Goal: Task Accomplishment & Management: Manage account settings

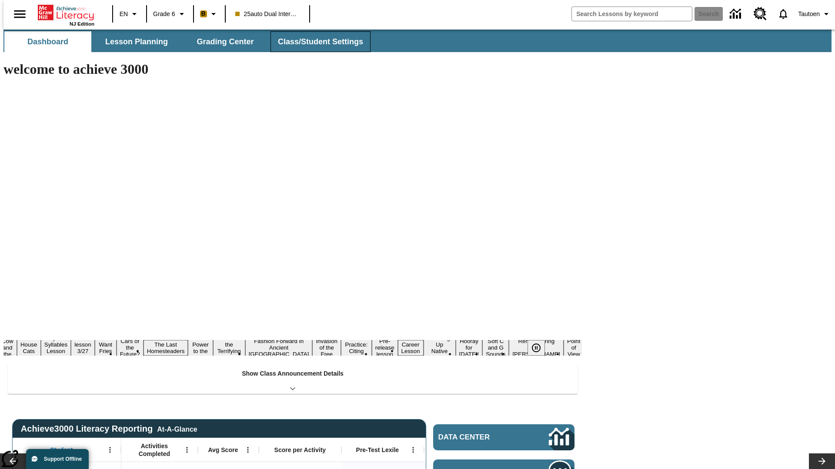
click at [316, 42] on button "Class/Student Settings" at bounding box center [320, 41] width 100 height 21
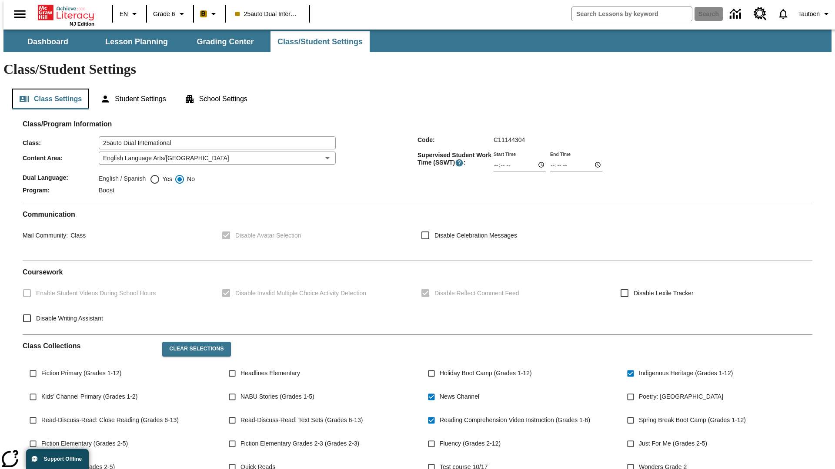
click at [47, 89] on button "Class Settings" at bounding box center [50, 99] width 76 height 21
click at [161, 175] on span "Yes" at bounding box center [166, 179] width 12 height 9
click at [160, 174] on input "Yes" at bounding box center [155, 179] width 10 height 10
radio input "true"
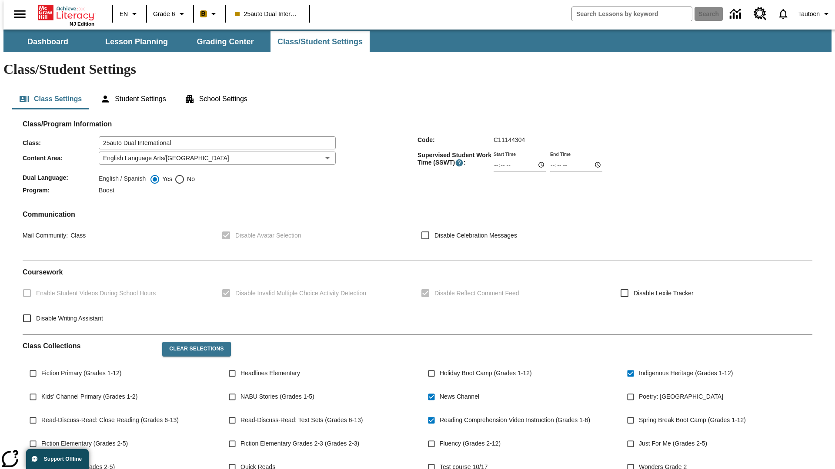
scroll to position [127, 0]
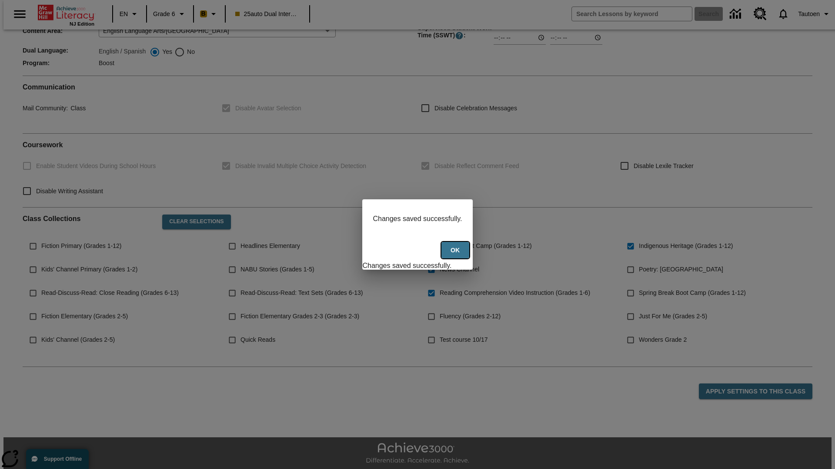
click at [456, 255] on button "Ok" at bounding box center [455, 250] width 28 height 17
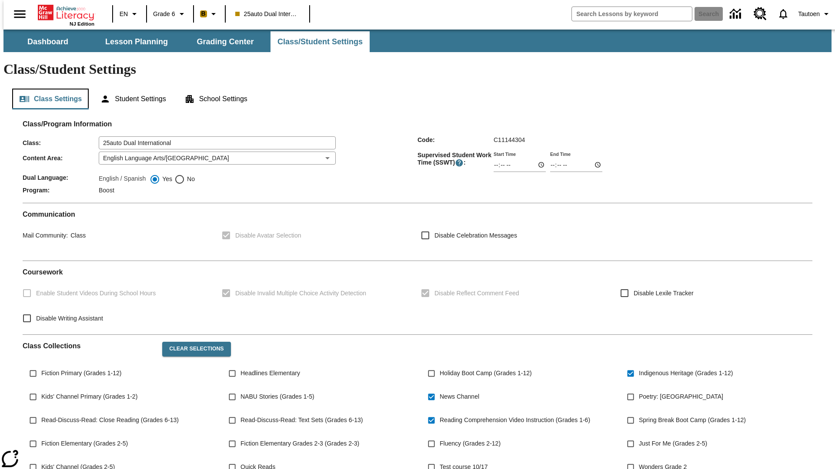
click at [47, 89] on button "Class Settings" at bounding box center [50, 99] width 76 height 21
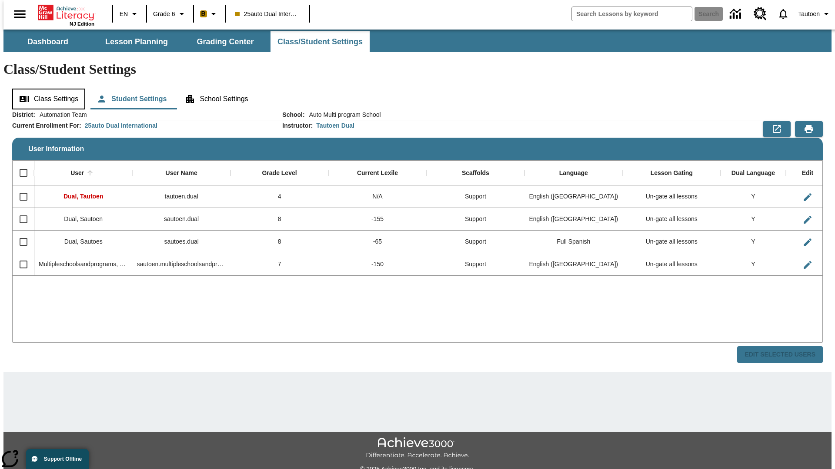
click at [46, 89] on button "Class Settings" at bounding box center [48, 99] width 73 height 21
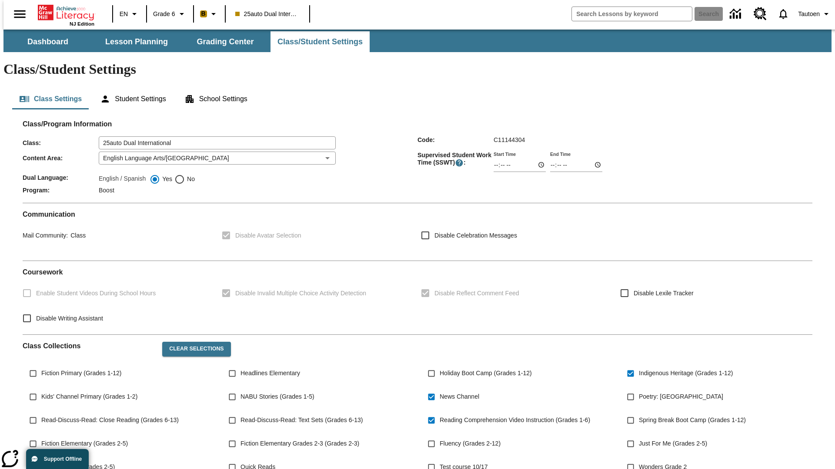
click at [185, 175] on span "No" at bounding box center [190, 179] width 10 height 9
click at [185, 174] on input "No" at bounding box center [179, 179] width 10 height 10
radio input "true"
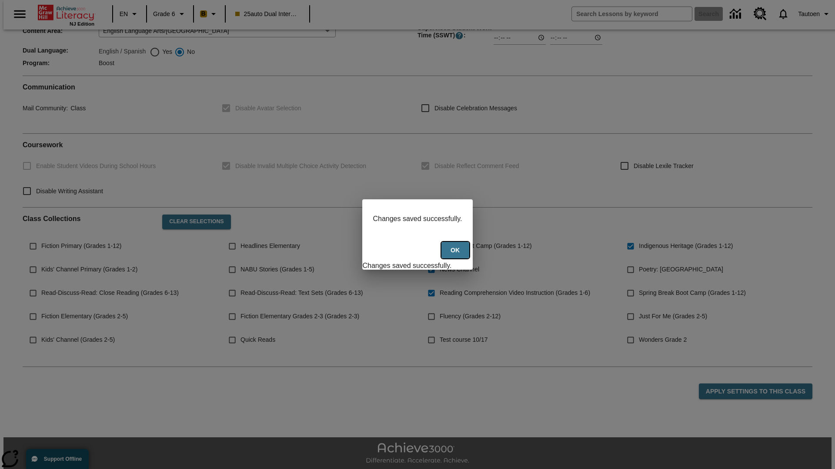
click at [456, 255] on button "Ok" at bounding box center [455, 250] width 28 height 17
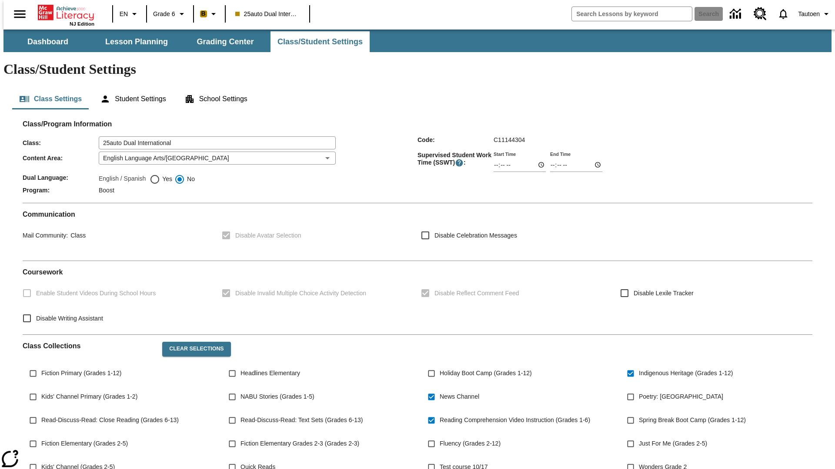
scroll to position [127, 0]
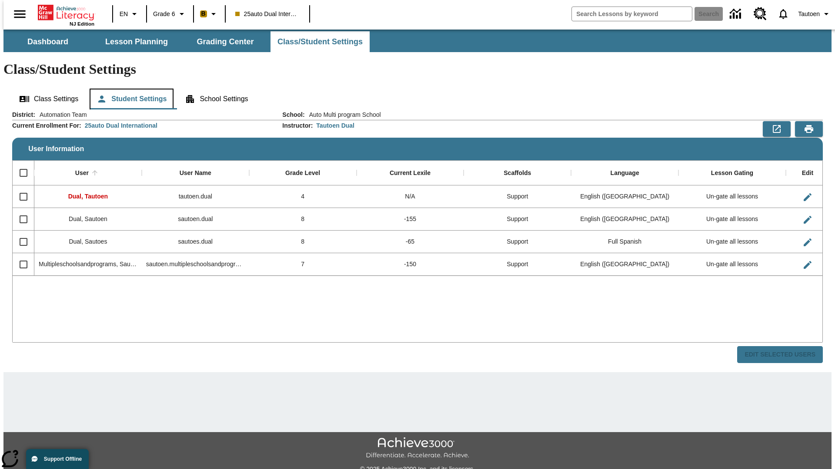
scroll to position [19, 0]
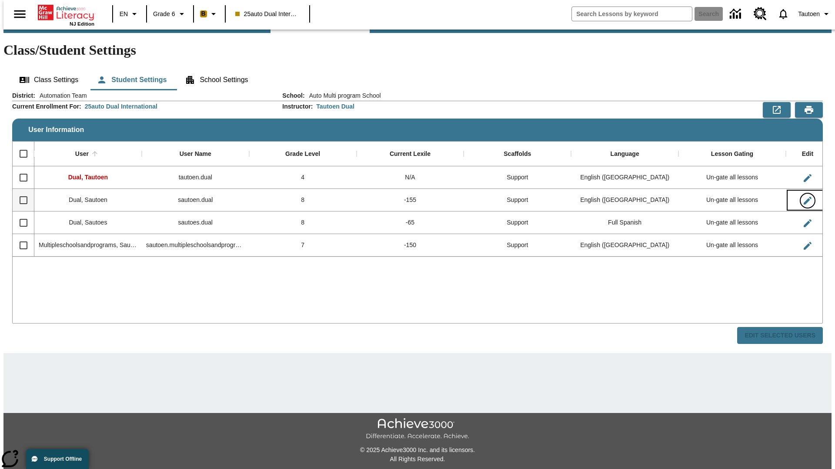
click at [803, 197] on icon "Edit User" at bounding box center [807, 201] width 8 height 8
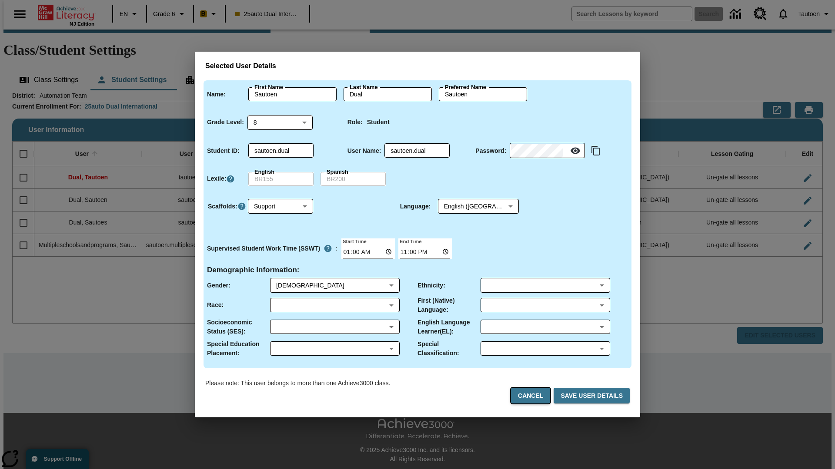
click at [534, 396] on button "Cancel" at bounding box center [530, 396] width 39 height 16
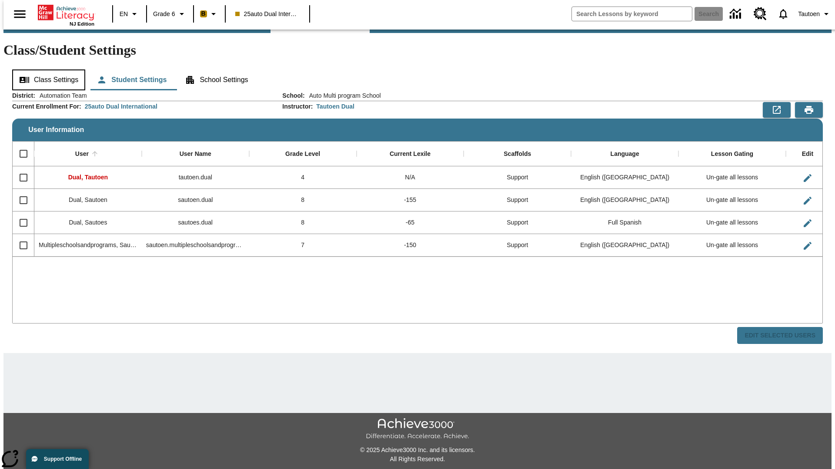
click at [46, 70] on button "Class Settings" at bounding box center [48, 80] width 73 height 21
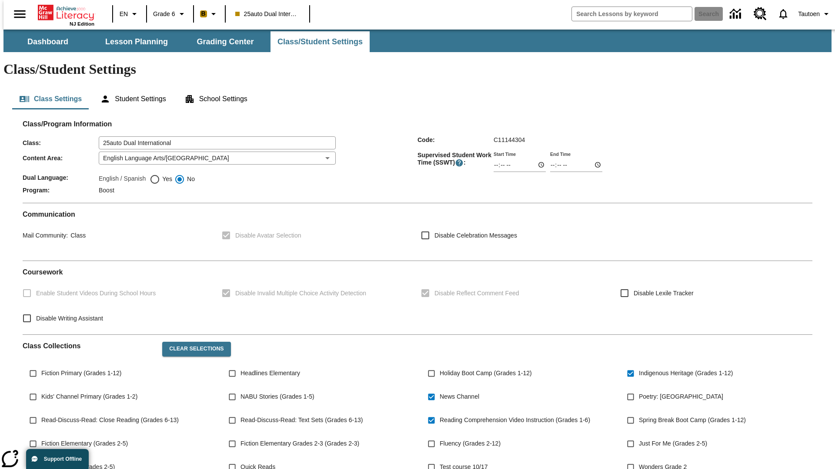
click at [161, 175] on span "Yes" at bounding box center [166, 179] width 12 height 9
click at [160, 174] on input "Yes" at bounding box center [155, 179] width 10 height 10
radio input "true"
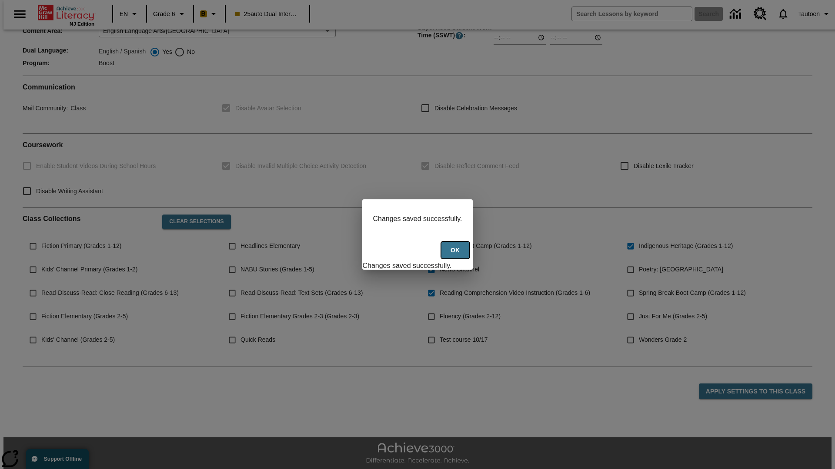
click at [456, 255] on button "Ok" at bounding box center [455, 250] width 28 height 17
